Goal: Task Accomplishment & Management: Manage account settings

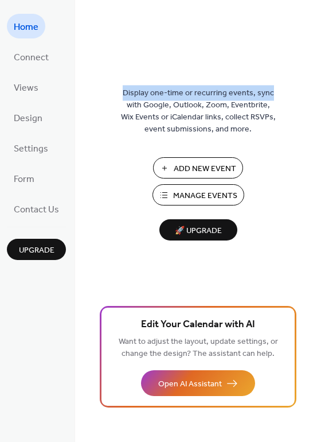
drag, startPoint x: 317, startPoint y: 57, endPoint x: 307, endPoint y: -41, distance: 98.6
click at [307, 0] on html "Home Connect Views Design Settings Form Contact Us Upgrade Home Upgrade Display…" at bounding box center [160, 221] width 321 height 442
click at [133, 18] on div "Display one-time or recurring events, sync with Google, Outlook, Zoom, Eventbri…" at bounding box center [198, 221] width 246 height 442
click at [32, 23] on span "Home" at bounding box center [26, 27] width 25 height 18
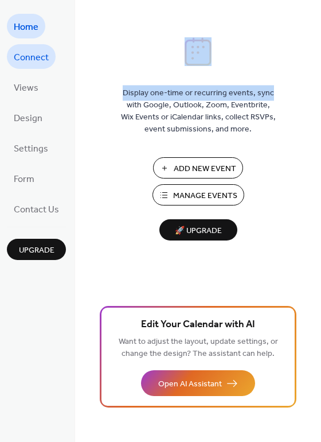
click at [49, 56] on link "Connect" at bounding box center [31, 56] width 49 height 25
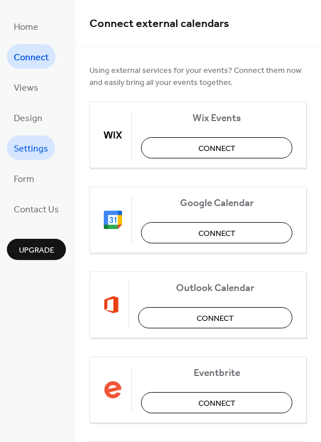
click at [33, 142] on span "Settings" at bounding box center [31, 149] width 34 height 18
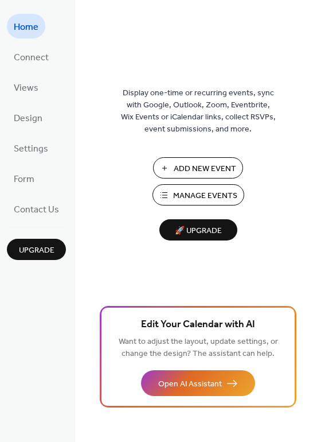
click at [194, 192] on span "Manage Events" at bounding box center [205, 196] width 64 height 12
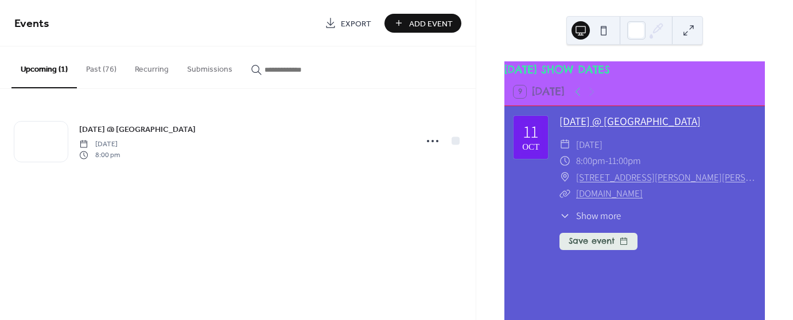
click at [610, 126] on link "CARNAVAL @ Feather Falls Casino" at bounding box center [629, 121] width 141 height 15
click at [40, 63] on button "Upcoming (1)" at bounding box center [43, 67] width 65 height 42
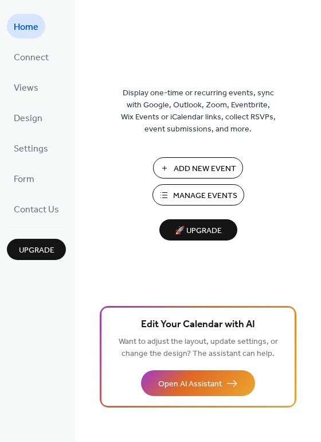
drag, startPoint x: 317, startPoint y: 40, endPoint x: 314, endPoint y: 64, distance: 24.3
click at [314, 64] on div "Display one-time or recurring events, sync with Google, Outlook, Zoom, Eventbri…" at bounding box center [198, 239] width 246 height 404
click at [28, 142] on span "Settings" at bounding box center [31, 149] width 34 height 18
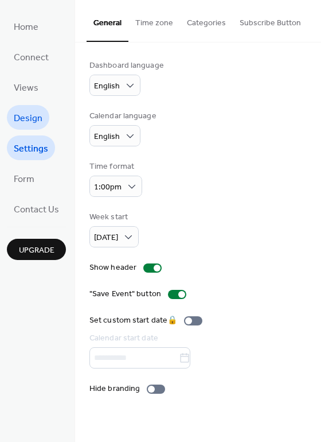
click at [37, 121] on span "Design" at bounding box center [28, 119] width 29 height 18
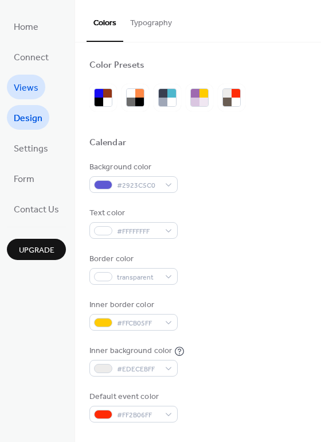
click at [29, 89] on span "Views" at bounding box center [26, 88] width 25 height 18
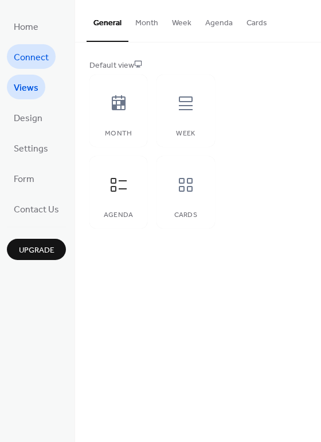
click at [33, 59] on span "Connect" at bounding box center [31, 58] width 35 height 18
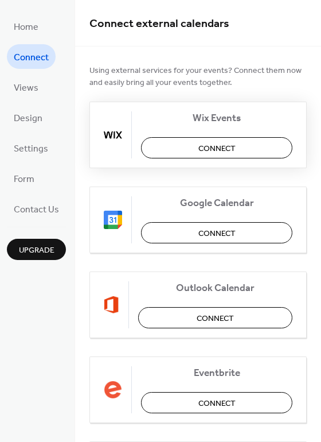
click at [227, 143] on span "Connect" at bounding box center [216, 149] width 37 height 12
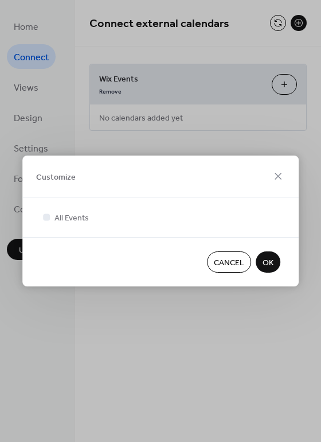
click at [270, 257] on span "OK" at bounding box center [268, 263] width 11 height 12
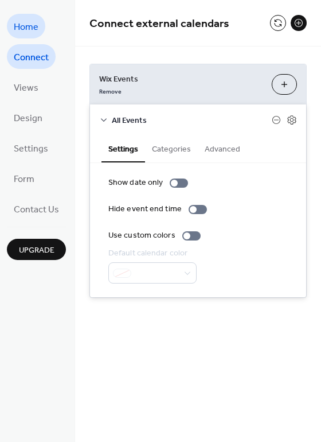
click at [21, 23] on span "Home" at bounding box center [26, 27] width 25 height 18
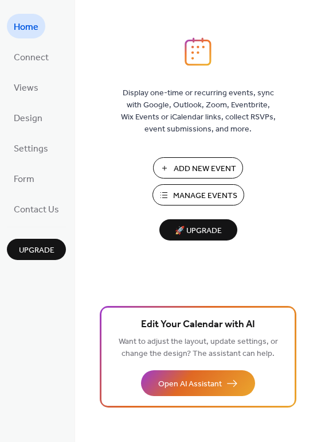
click at [202, 163] on span "Add New Event" at bounding box center [205, 169] width 63 height 12
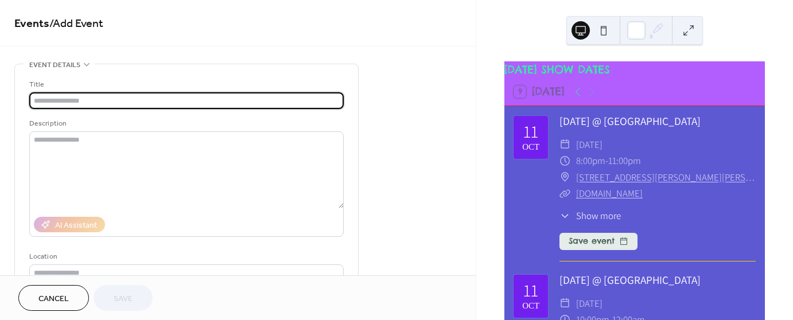
click at [564, 166] on icon at bounding box center [564, 160] width 11 height 11
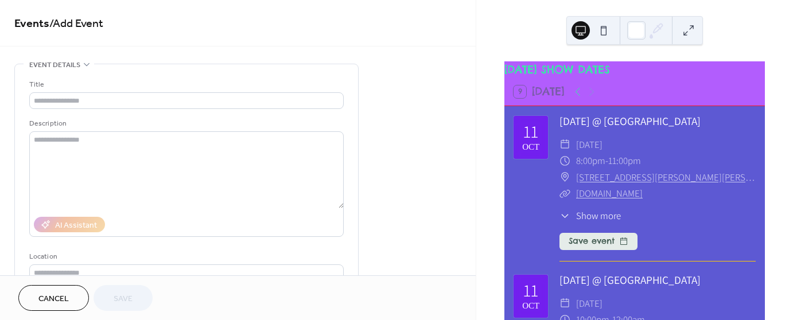
click at [567, 165] on icon at bounding box center [564, 160] width 11 height 11
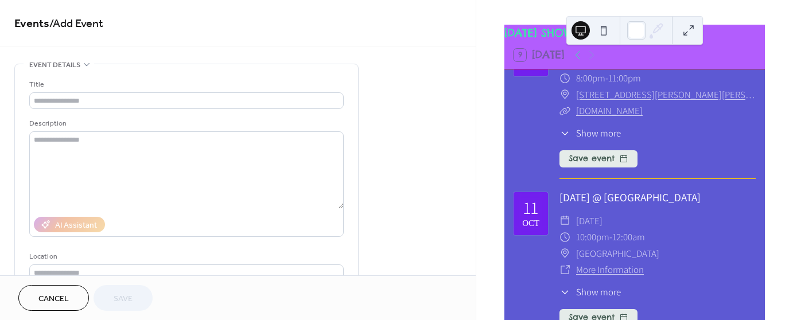
scroll to position [79, 0]
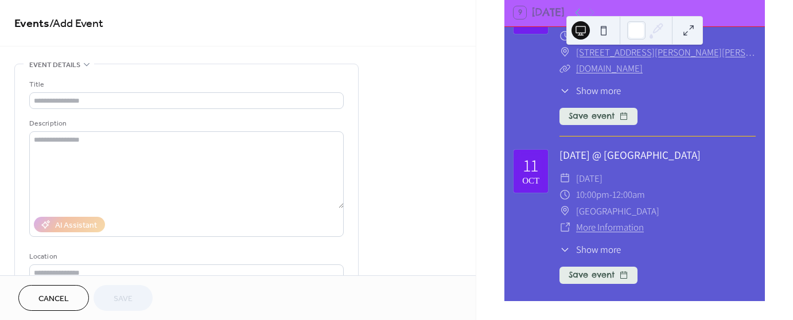
click at [48, 295] on span "Cancel" at bounding box center [53, 299] width 30 height 12
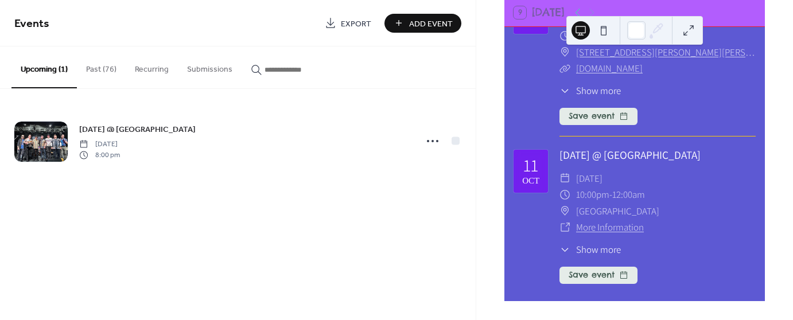
click at [594, 84] on span "Show more" at bounding box center [598, 91] width 45 height 14
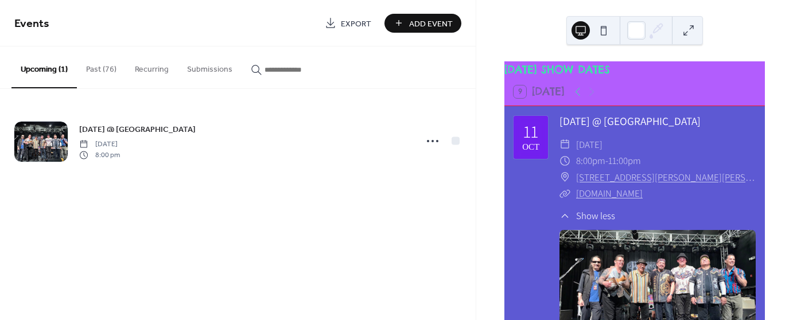
click at [547, 88] on div "9 [DATE]" at bounding box center [634, 92] width 260 height 28
drag, startPoint x: 613, startPoint y: 66, endPoint x: 617, endPoint y: 72, distance: 7.8
click at [614, 70] on div "[DATE] SHOW DATES" at bounding box center [634, 69] width 260 height 17
drag, startPoint x: 663, startPoint y: 83, endPoint x: 643, endPoint y: 82, distance: 20.1
click at [665, 78] on div "[DATE] SHOW DATES" at bounding box center [634, 69] width 260 height 17
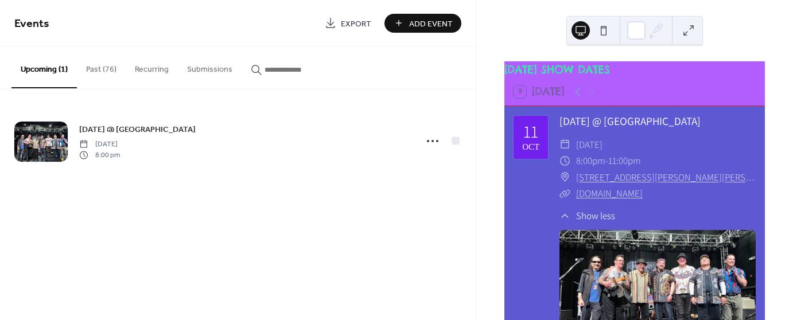
click at [602, 30] on button at bounding box center [603, 30] width 18 height 18
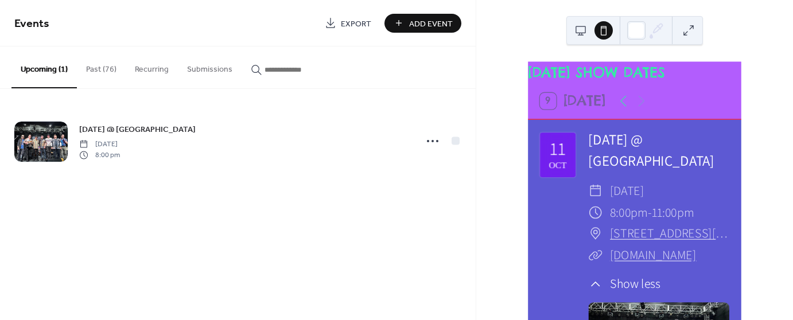
click at [602, 30] on button at bounding box center [603, 30] width 18 height 18
drag, startPoint x: 602, startPoint y: 30, endPoint x: 608, endPoint y: 38, distance: 9.9
click at [608, 38] on button at bounding box center [603, 30] width 18 height 18
click at [578, 27] on button at bounding box center [580, 30] width 18 height 18
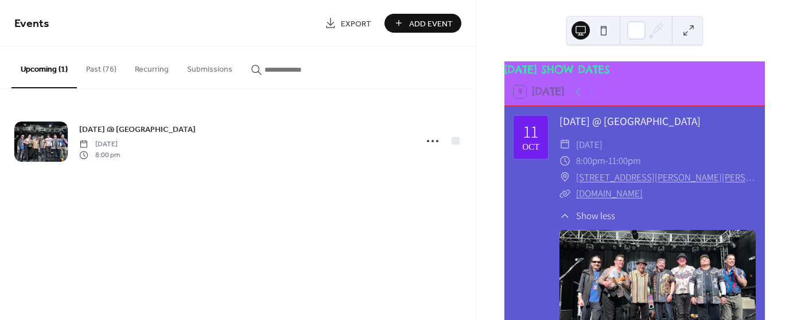
click at [684, 28] on button at bounding box center [688, 30] width 18 height 18
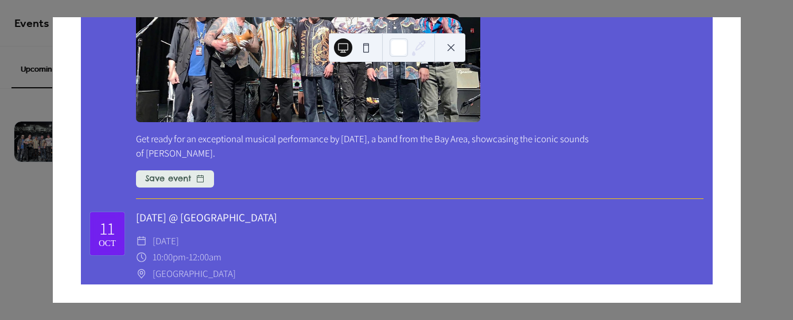
scroll to position [249, 0]
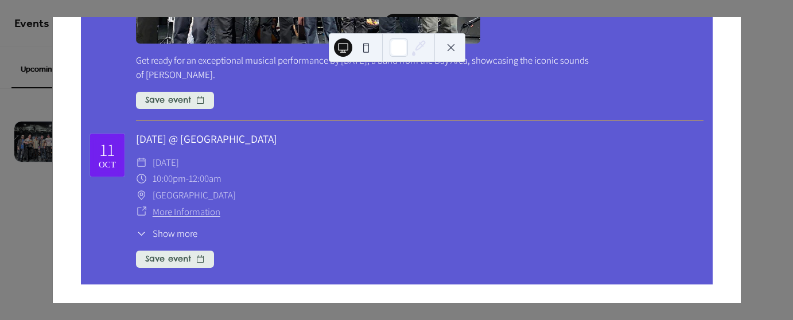
click at [166, 254] on button "Save event" at bounding box center [175, 259] width 78 height 17
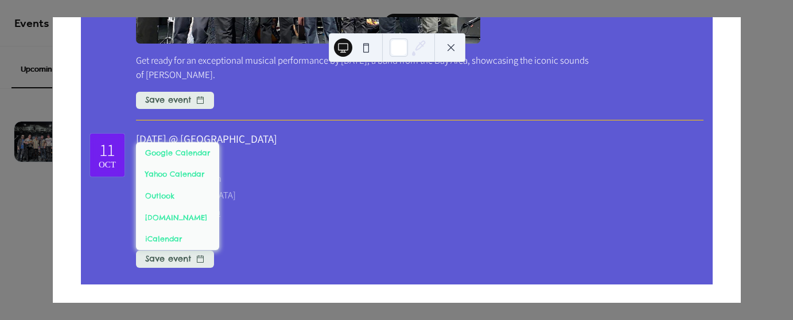
click at [167, 252] on button "Save event" at bounding box center [175, 259] width 78 height 17
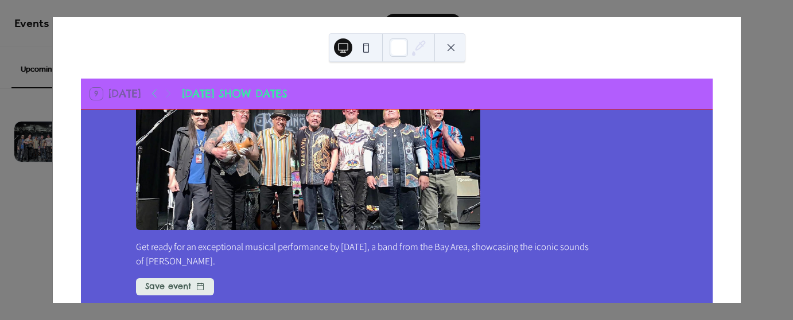
scroll to position [191, 0]
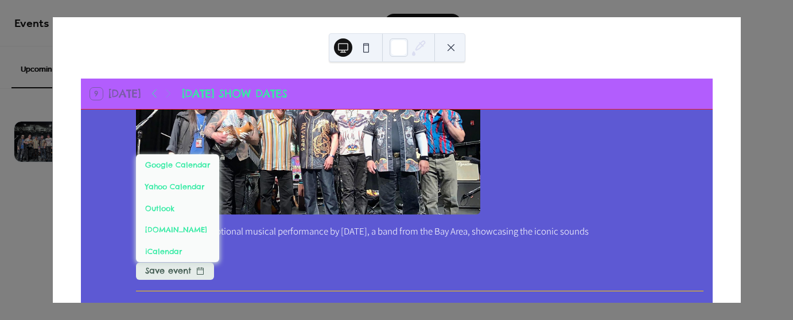
drag, startPoint x: 197, startPoint y: 264, endPoint x: 125, endPoint y: 199, distance: 97.0
click at [123, 204] on div "[DATE] [DATE] @ [GEOGRAPHIC_DATA] ​ [DATE] ​ 8:00pm - 11:00pm ​ [STREET_ADDRESS…" at bounding box center [396, 108] width 613 height 366
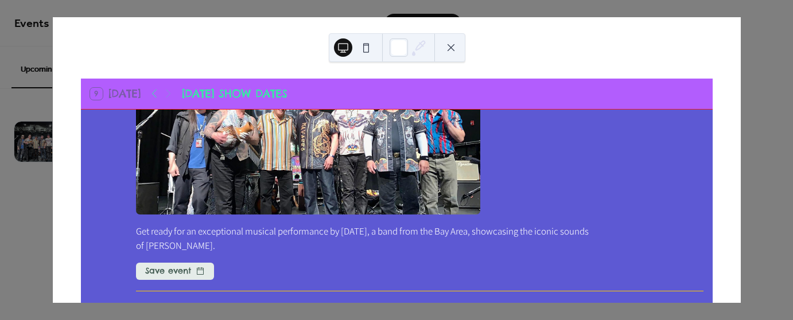
drag, startPoint x: 355, startPoint y: 131, endPoint x: 672, endPoint y: 167, distance: 318.7
click at [672, 167] on div "Get ready for an exceptional musical performance by [DATE], a band from the Bay…" at bounding box center [419, 144] width 567 height 217
drag, startPoint x: 621, startPoint y: 172, endPoint x: 302, endPoint y: 144, distance: 320.2
click at [321, 153] on div at bounding box center [308, 128] width 344 height 172
click at [451, 45] on button at bounding box center [451, 47] width 18 height 18
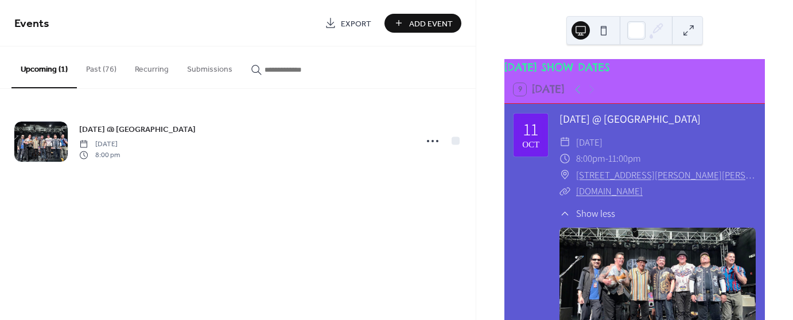
scroll to position [0, 0]
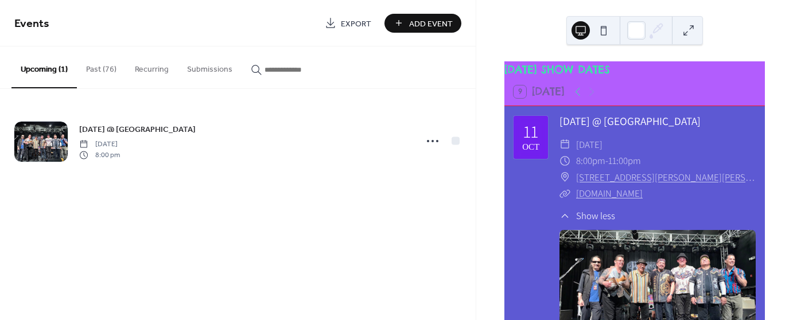
drag, startPoint x: 600, startPoint y: 123, endPoint x: 516, endPoint y: 200, distance: 113.3
click at [516, 201] on div "[DATE] [DATE] @ [GEOGRAPHIC_DATA] ​ [DATE] ​ 8:00pm - 11:00pm ​ [STREET_ADDRESS…" at bounding box center [634, 266] width 242 height 306
drag, startPoint x: 532, startPoint y: 135, endPoint x: 524, endPoint y: 119, distance: 18.2
click at [524, 119] on div "[DATE] [DATE] @ [GEOGRAPHIC_DATA] ​ [DATE] ​ 8:00pm - 11:00pm ​ [STREET_ADDRESS…" at bounding box center [634, 266] width 242 height 306
drag, startPoint x: 539, startPoint y: 83, endPoint x: 421, endPoint y: 208, distance: 171.6
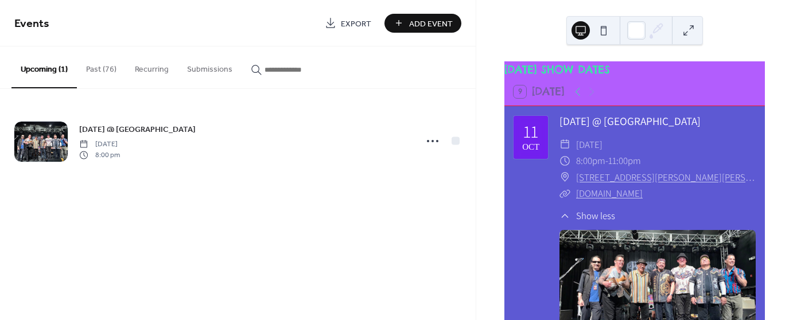
click at [423, 211] on div "Events Export Add Event Upcoming (1) Past (76) Recurring Submissions [DATE] @ […" at bounding box center [238, 160] width 476 height 320
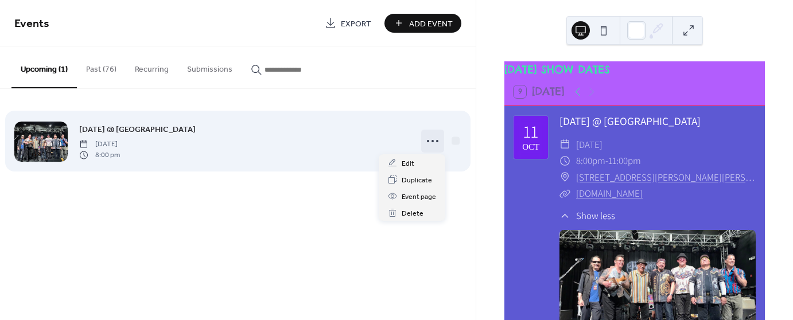
click at [434, 147] on icon at bounding box center [432, 141] width 18 height 18
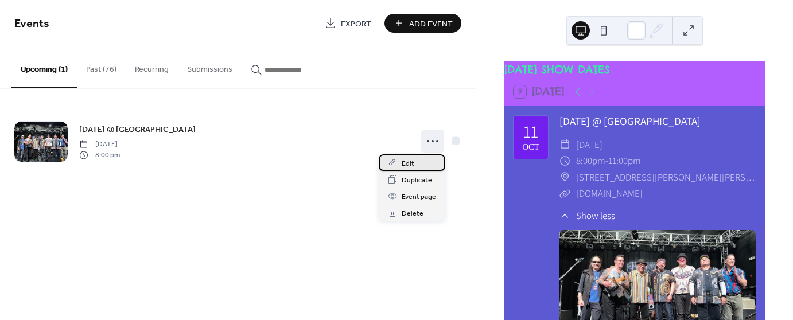
click at [418, 165] on div "Edit" at bounding box center [412, 162] width 67 height 17
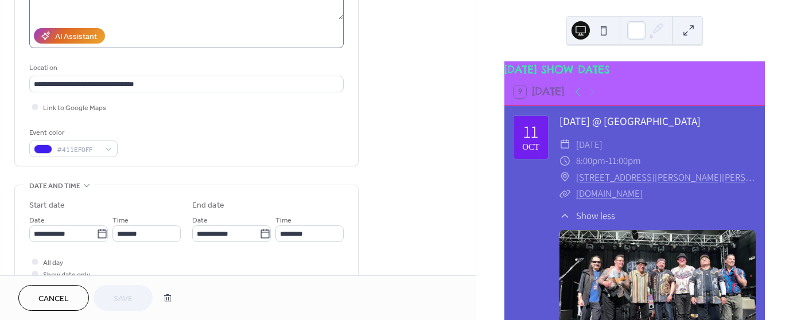
scroll to position [382, 0]
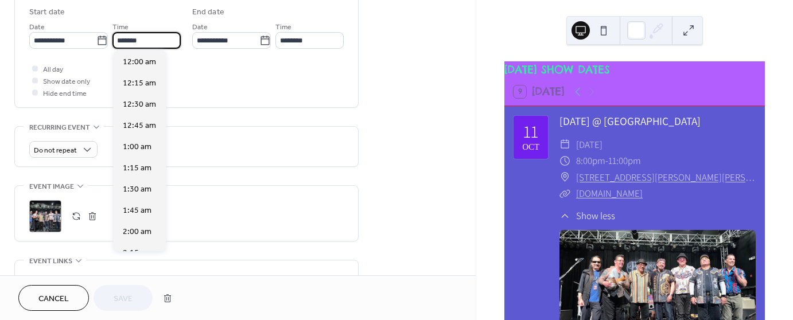
click at [149, 38] on input "*******" at bounding box center [146, 40] width 68 height 17
click at [139, 234] on span "10:00 pm" at bounding box center [140, 231] width 34 height 12
type input "********"
type input "**********"
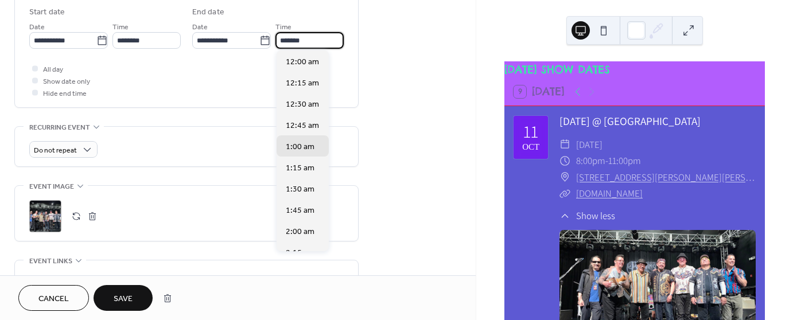
click at [312, 38] on input "*******" at bounding box center [309, 40] width 68 height 17
click at [303, 59] on span "12:00 am" at bounding box center [302, 62] width 33 height 12
type input "********"
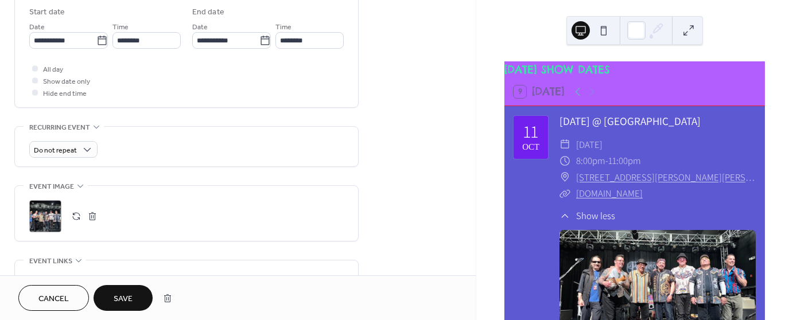
click at [108, 285] on button "Save" at bounding box center [122, 298] width 59 height 26
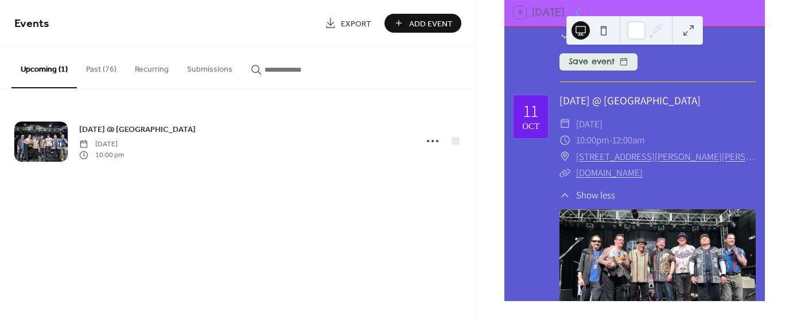
scroll to position [32, 0]
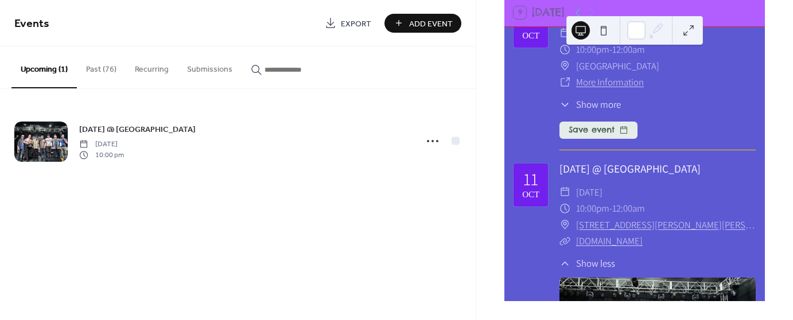
click at [590, 139] on button "Save event" at bounding box center [598, 130] width 78 height 17
drag, startPoint x: 321, startPoint y: 180, endPoint x: 303, endPoint y: 182, distance: 18.6
click at [319, 180] on div "[DATE] @ [GEOGRAPHIC_DATA] [DATE] 10:00 pm" at bounding box center [238, 141] width 476 height 104
